Goal: Information Seeking & Learning: Learn about a topic

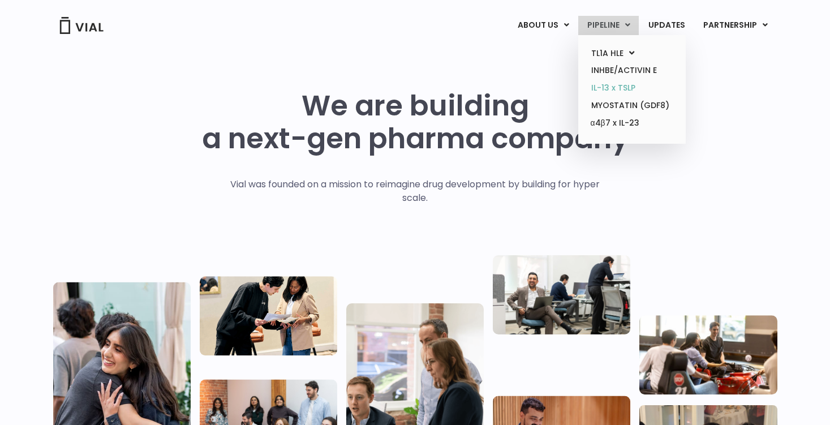
click at [664, 91] on link "IL-13 x TSLP" at bounding box center [631, 88] width 99 height 18
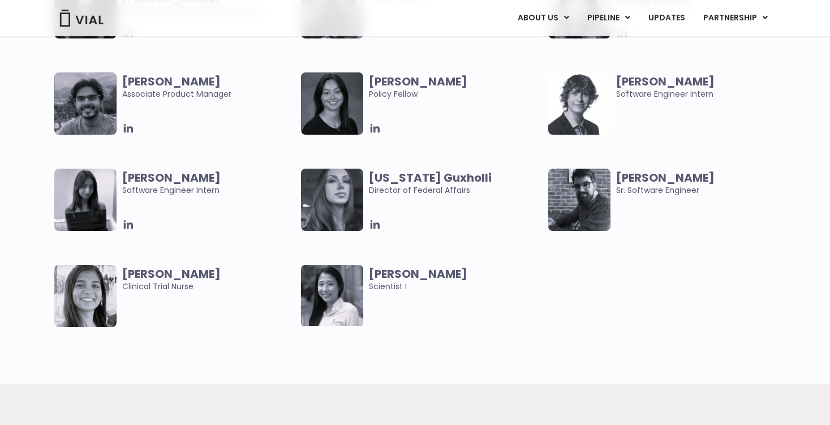
scroll to position [2445, 0]
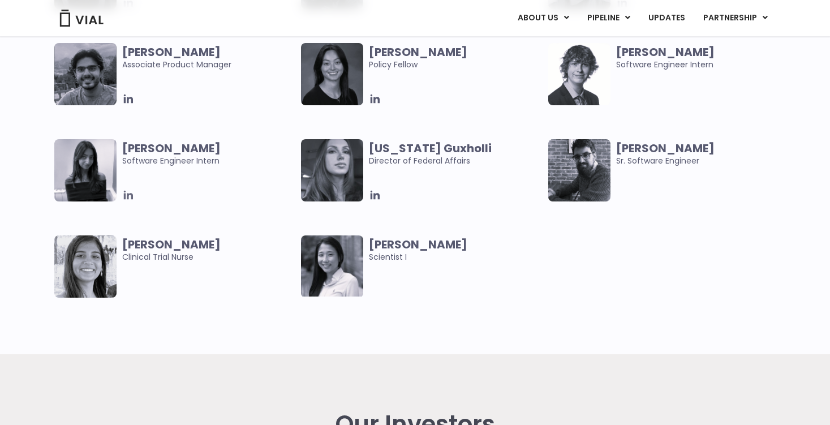
click at [130, 190] on icon at bounding box center [128, 195] width 12 height 12
click at [128, 101] on icon at bounding box center [127, 98] width 9 height 9
click at [376, 196] on icon at bounding box center [375, 195] width 12 height 12
drag, startPoint x: 619, startPoint y: 49, endPoint x: 724, endPoint y: 60, distance: 105.8
click at [724, 60] on span "Ethan Cook Software Engineer Intern" at bounding box center [703, 58] width 174 height 25
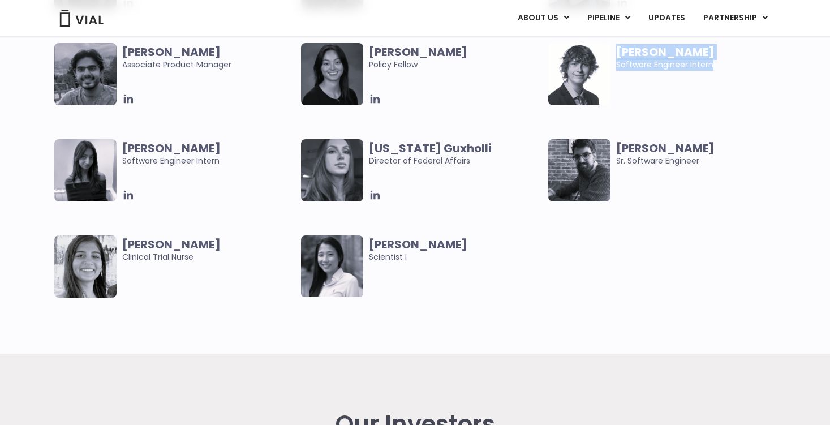
copy span "Ethan Cook Software Engineer Intern"
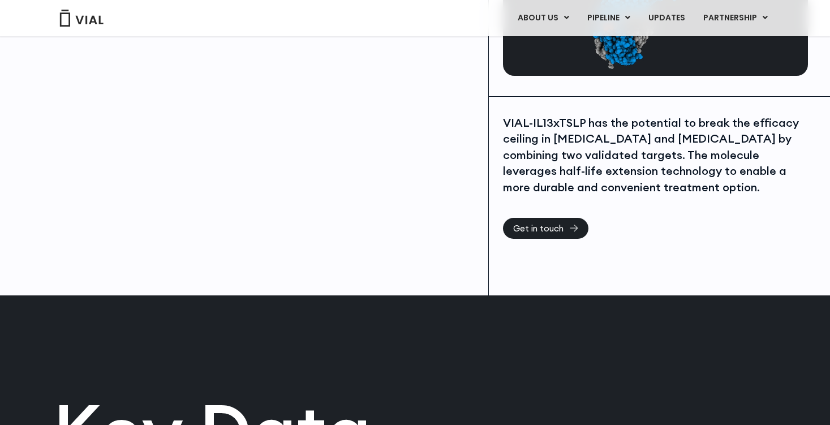
scroll to position [205, 0]
